Goal: Check status

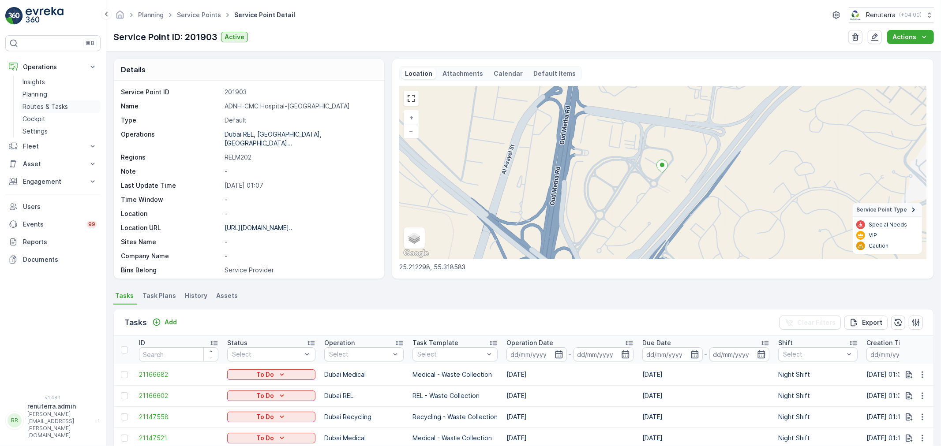
click at [36, 104] on p "Routes & Tasks" at bounding box center [44, 106] width 45 height 9
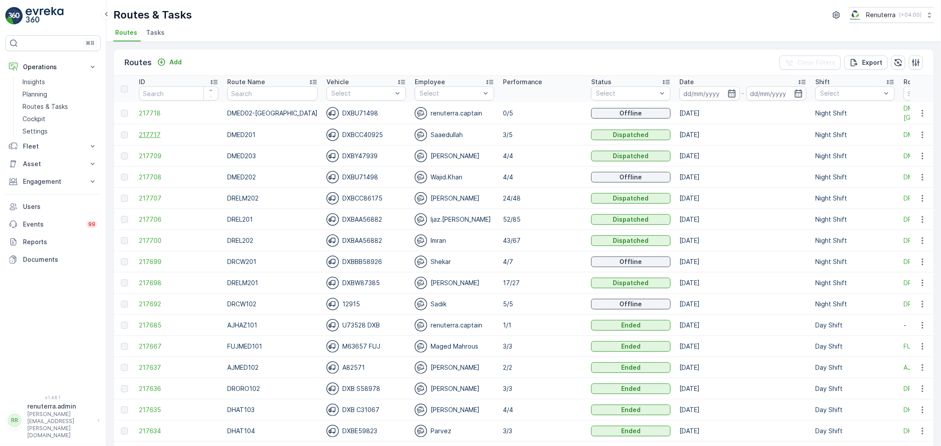
click at [155, 133] on span "217717" at bounding box center [178, 135] width 79 height 9
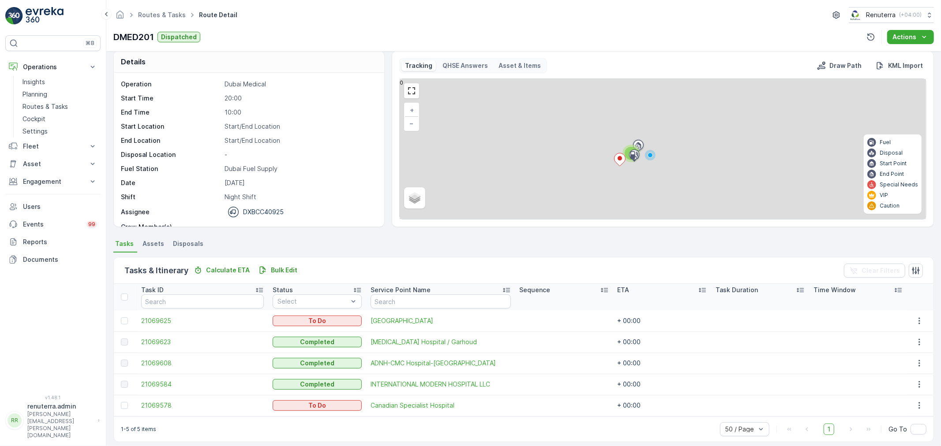
scroll to position [15, 0]
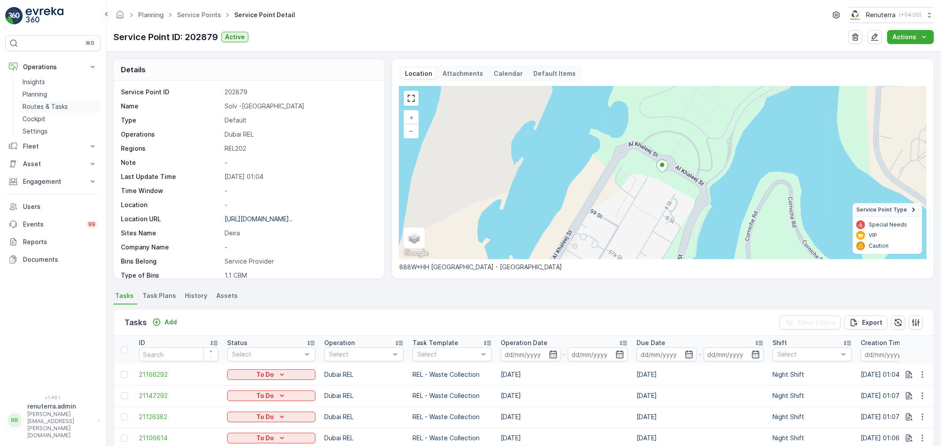
click at [64, 98] on link "Planning" at bounding box center [60, 94] width 82 height 12
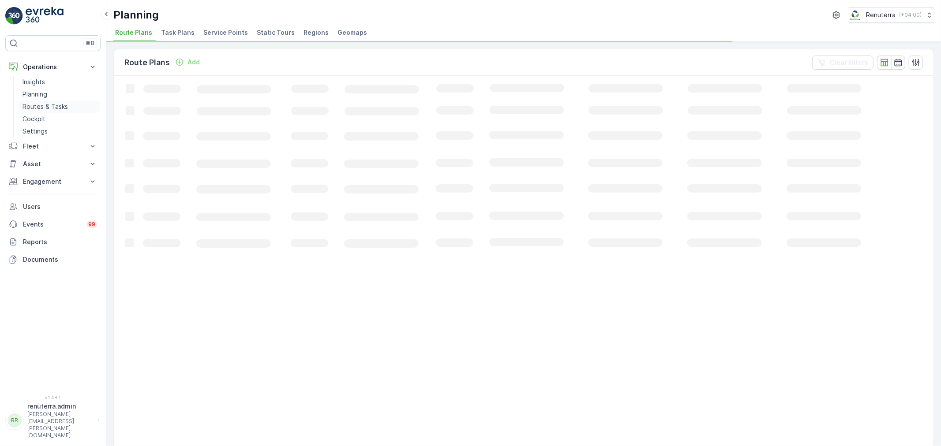
click at [64, 101] on link "Routes & Tasks" at bounding box center [60, 107] width 82 height 12
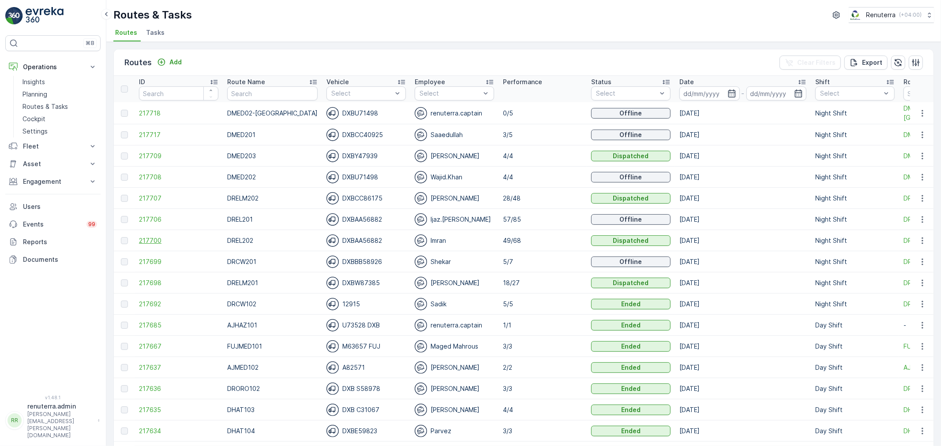
click at [141, 242] on span "217700" at bounding box center [178, 240] width 79 height 9
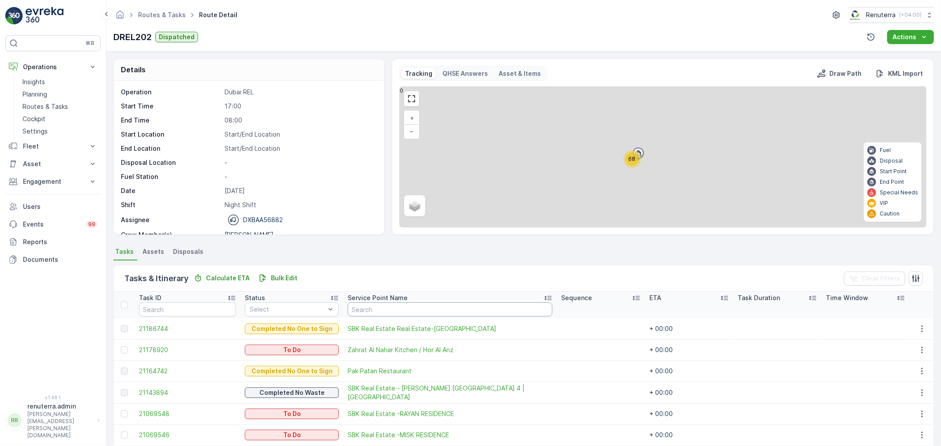
click at [379, 306] on input "text" at bounding box center [450, 310] width 205 height 14
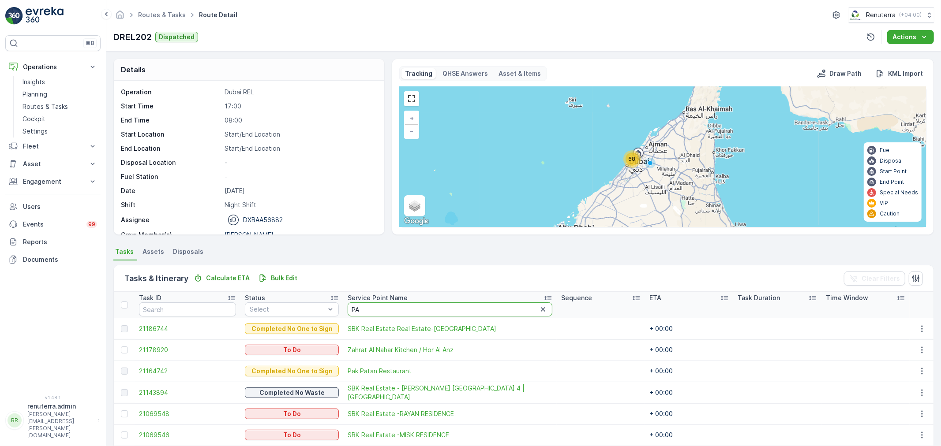
type input "PAK"
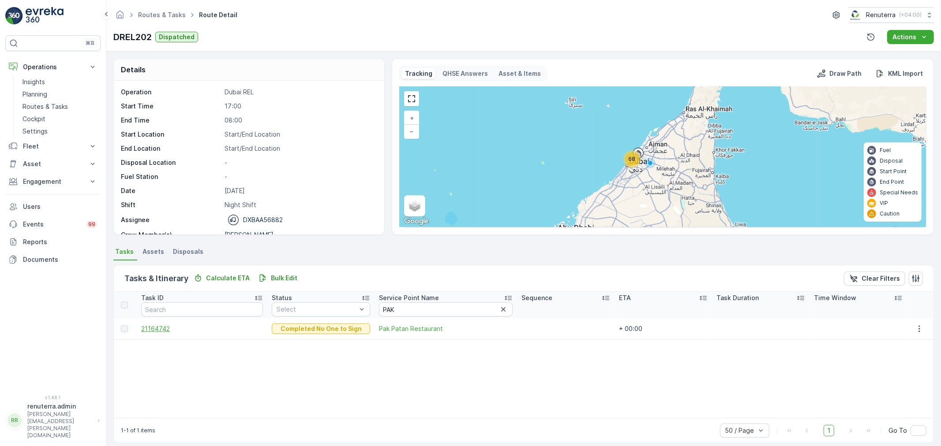
click at [157, 329] on span "21164742" at bounding box center [202, 329] width 122 height 9
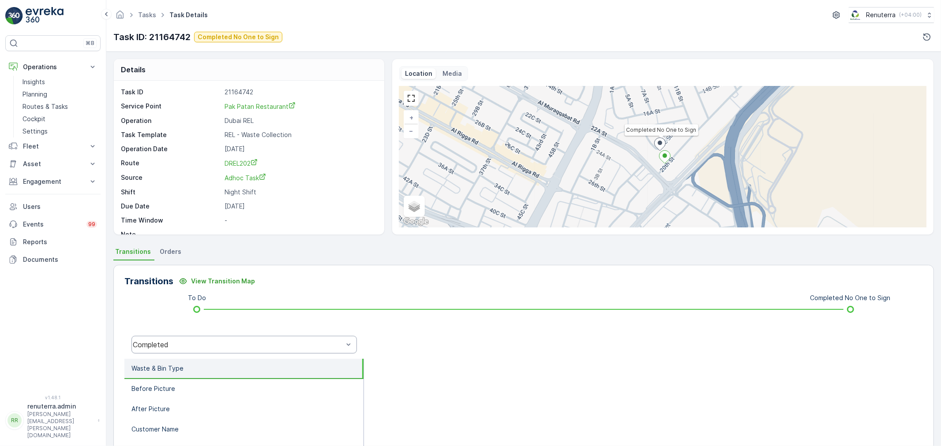
drag, startPoint x: 196, startPoint y: 351, endPoint x: 203, endPoint y: 346, distance: 8.6
click at [196, 351] on div "Completed" at bounding box center [243, 345] width 225 height 18
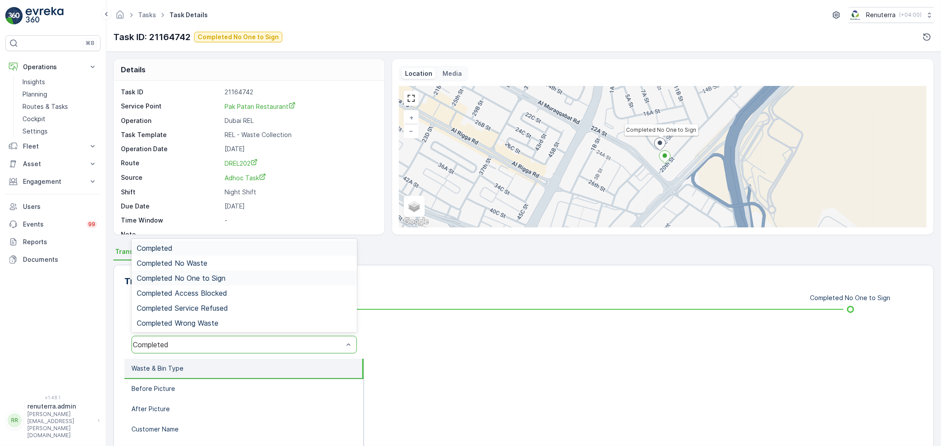
click at [195, 274] on span "Completed No One to Sign" at bounding box center [181, 278] width 89 height 8
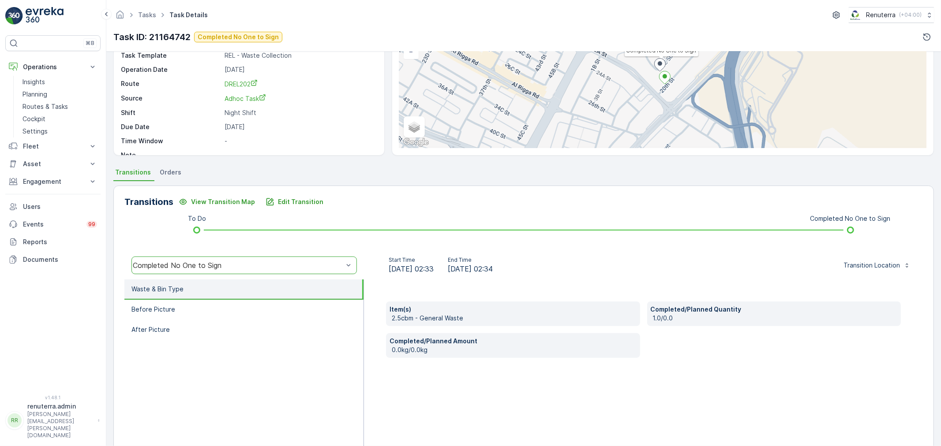
scroll to position [109, 0]
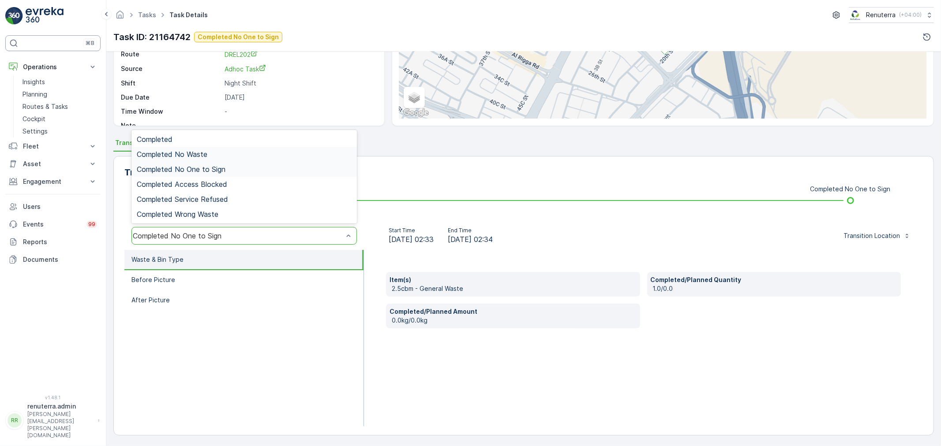
click at [35, 45] on div "⌘B" at bounding box center [52, 43] width 95 height 16
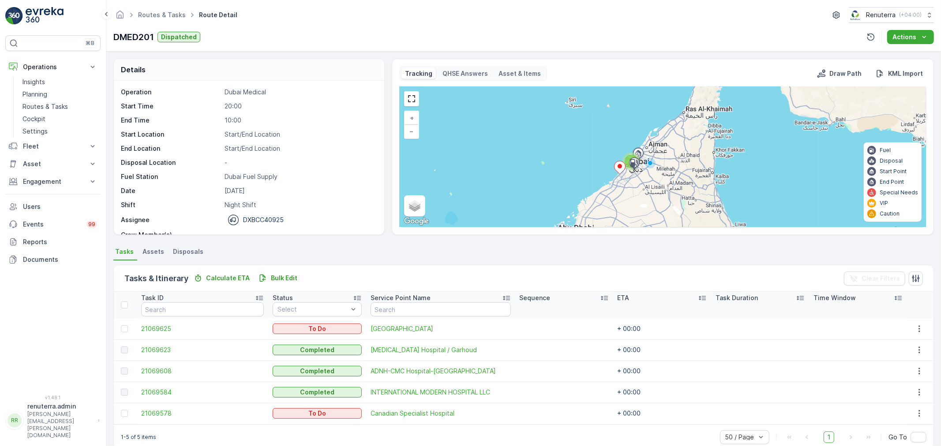
scroll to position [15, 0]
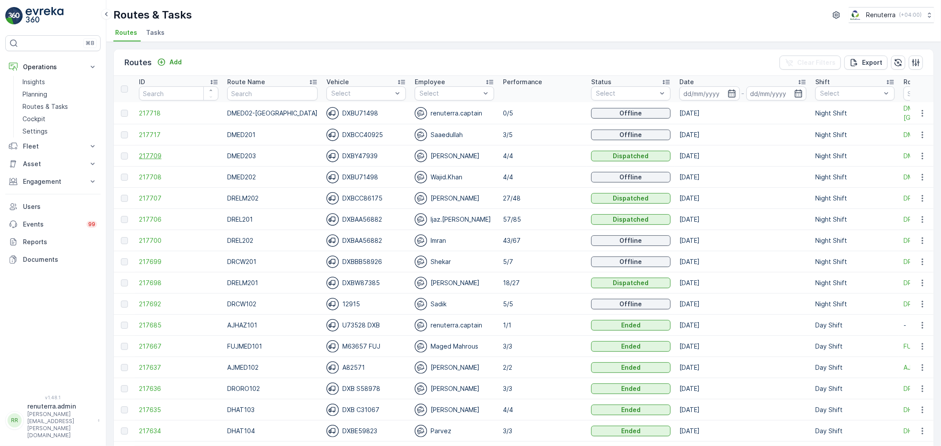
click at [139, 156] on span "217709" at bounding box center [178, 156] width 79 height 9
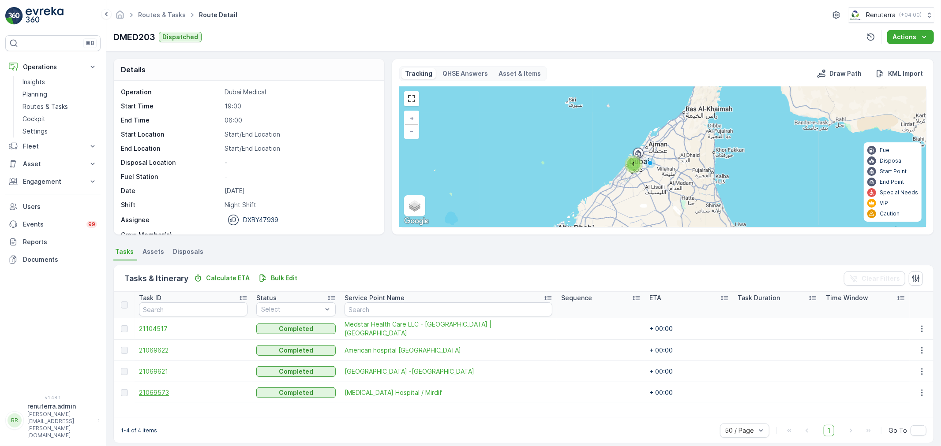
click at [162, 394] on span "21069573" at bounding box center [193, 393] width 109 height 9
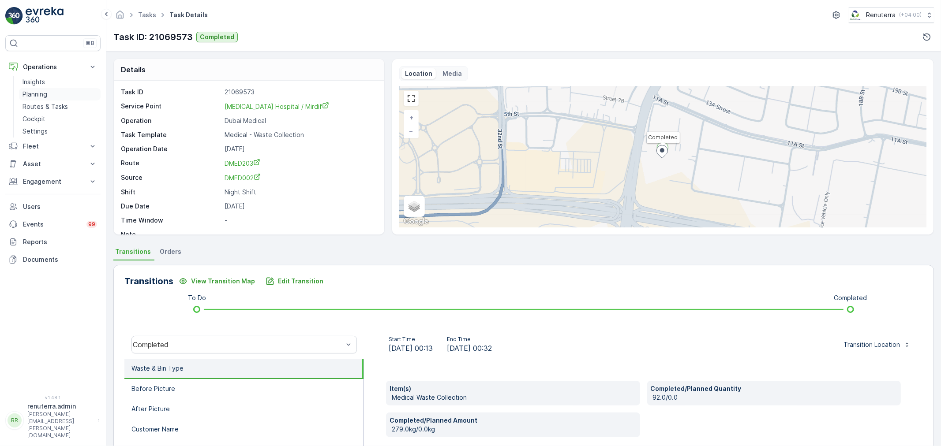
click at [36, 95] on p "Planning" at bounding box center [34, 94] width 25 height 9
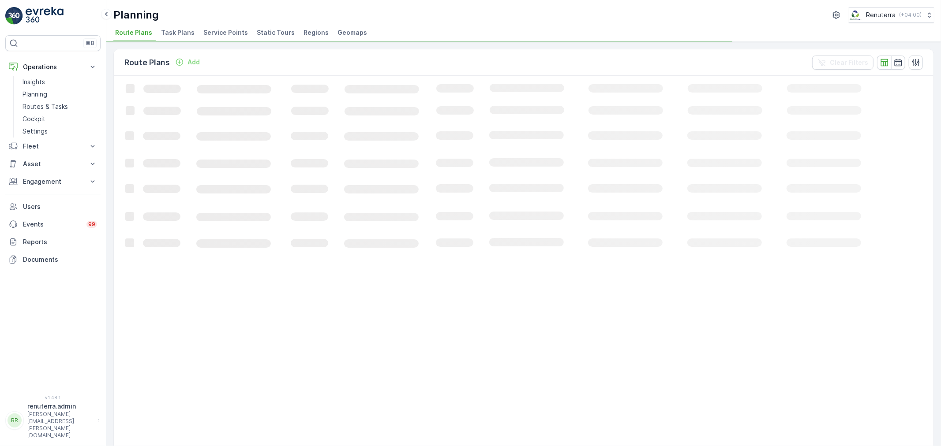
click at [233, 36] on span "Service Points" at bounding box center [225, 32] width 45 height 9
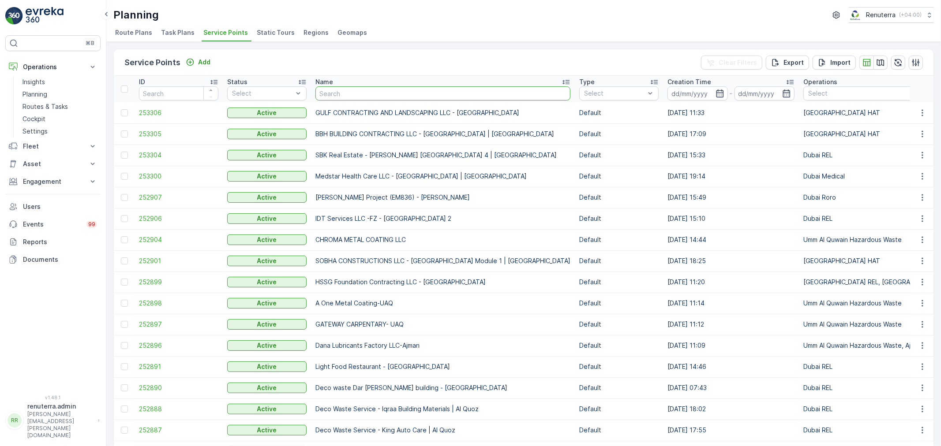
click at [331, 90] on input "text" at bounding box center [442, 93] width 255 height 14
type input "OYO"
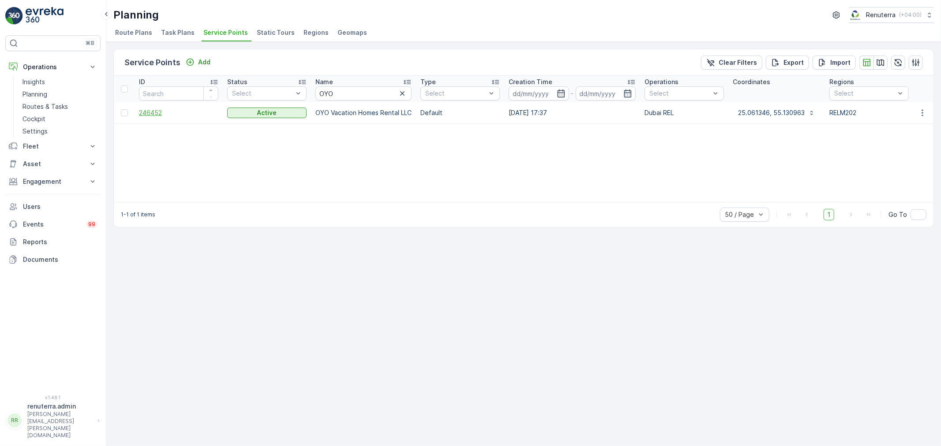
click at [158, 114] on span "246452" at bounding box center [178, 113] width 79 height 9
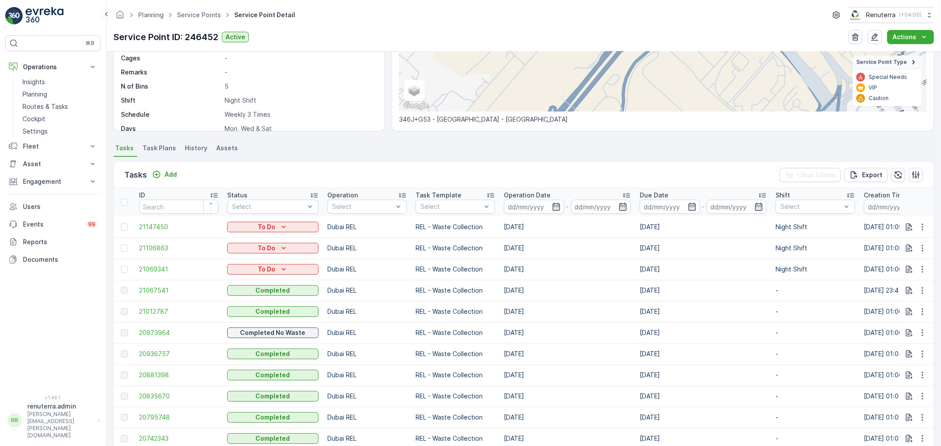
scroll to position [147, 0]
click at [150, 293] on span "21067541" at bounding box center [178, 291] width 79 height 9
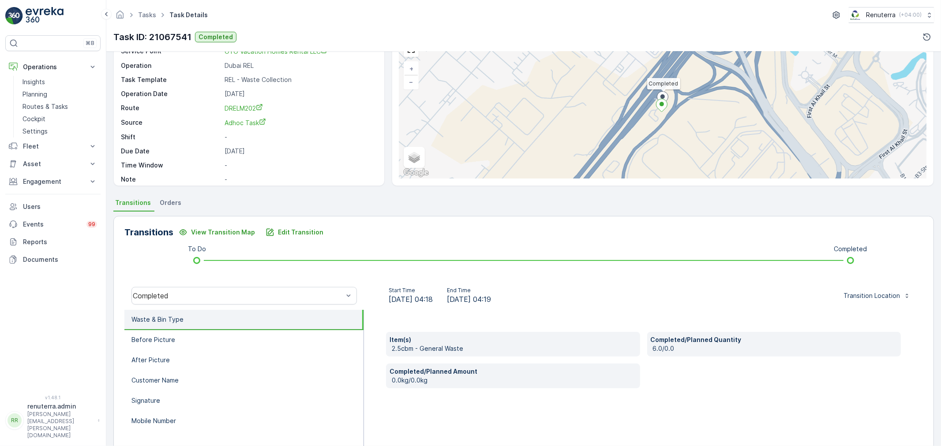
scroll to position [12, 0]
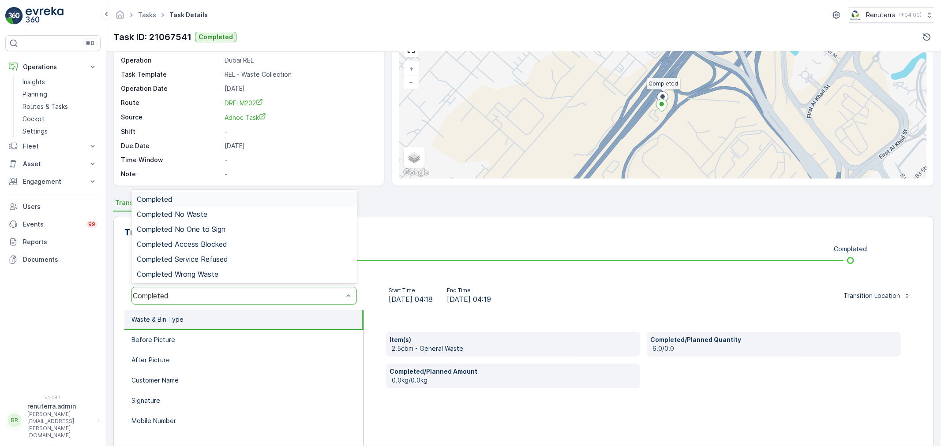
click at [193, 296] on div "Completed" at bounding box center [238, 296] width 210 height 8
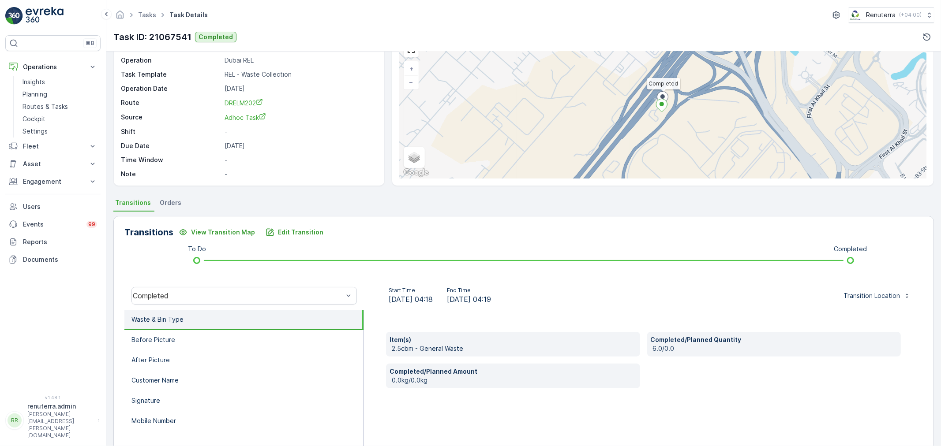
drag, startPoint x: 67, startPoint y: 321, endPoint x: 171, endPoint y: 316, distance: 104.7
click at [68, 320] on div "⌘B Operations Insights Planning Routes & Tasks Cockpit Settings Fleet Live Trac…" at bounding box center [52, 209] width 95 height 349
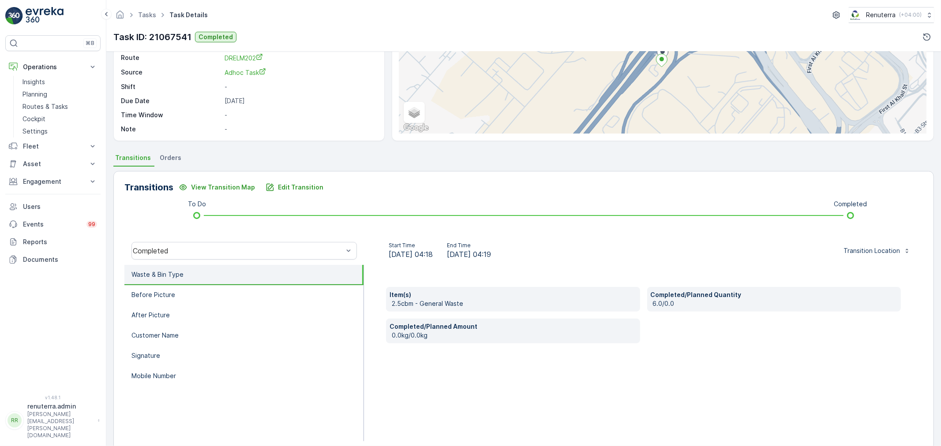
scroll to position [98, 0]
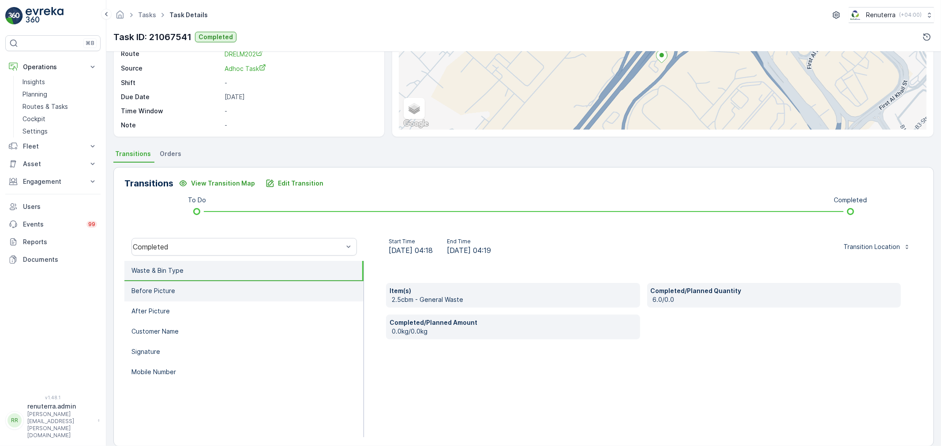
click at [200, 294] on li "Before Picture" at bounding box center [243, 291] width 239 height 20
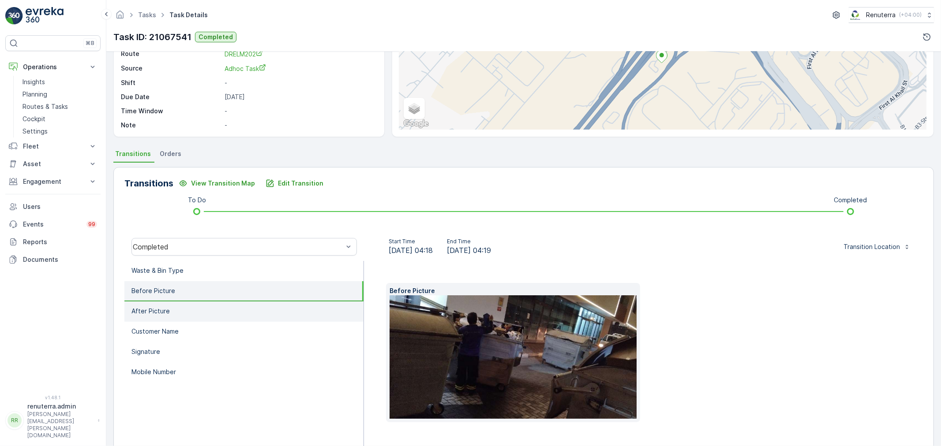
click at [199, 306] on li "After Picture" at bounding box center [243, 312] width 239 height 20
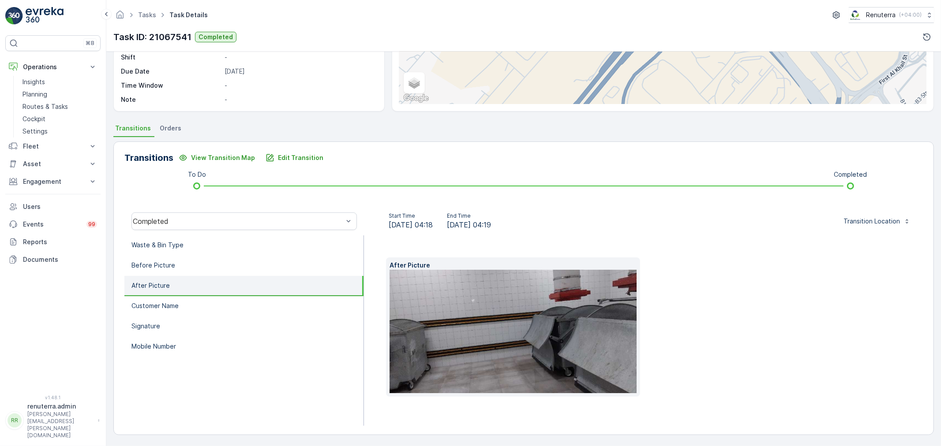
click at [199, 306] on li "Customer Name" at bounding box center [243, 306] width 239 height 20
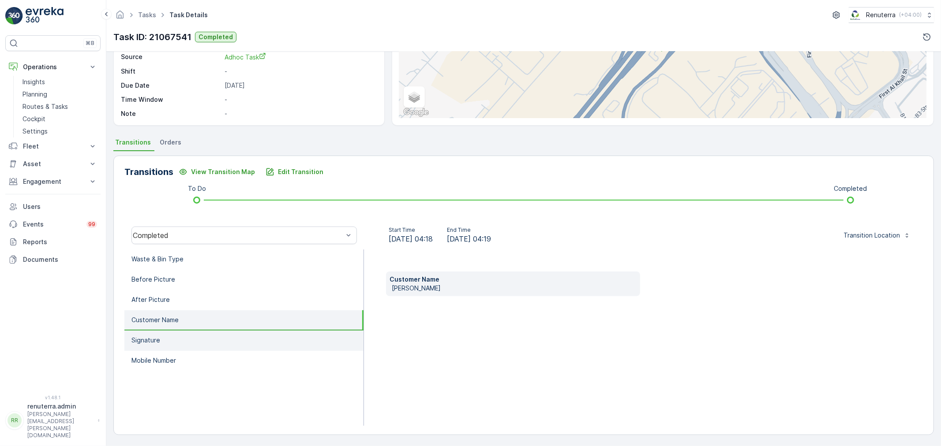
click at [198, 331] on li "Signature" at bounding box center [243, 341] width 239 height 20
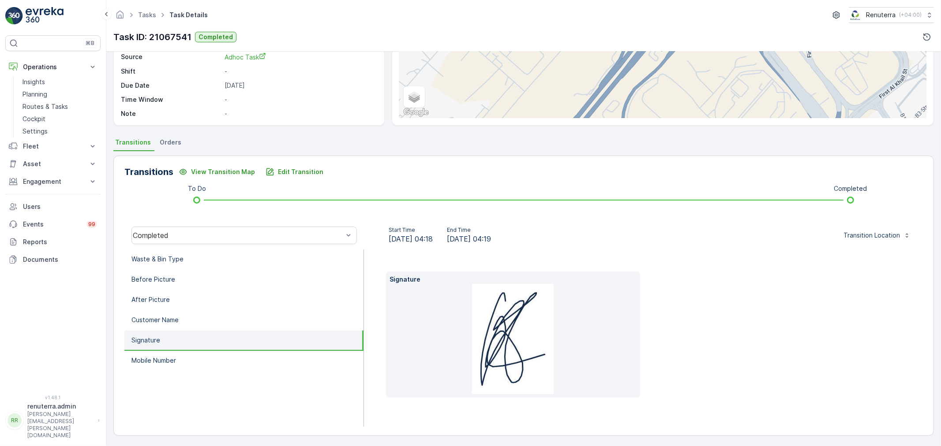
click at [199, 346] on li "Signature" at bounding box center [243, 341] width 239 height 20
click at [197, 358] on li "Mobile Number" at bounding box center [243, 361] width 239 height 20
